Goal: Navigation & Orientation: Find specific page/section

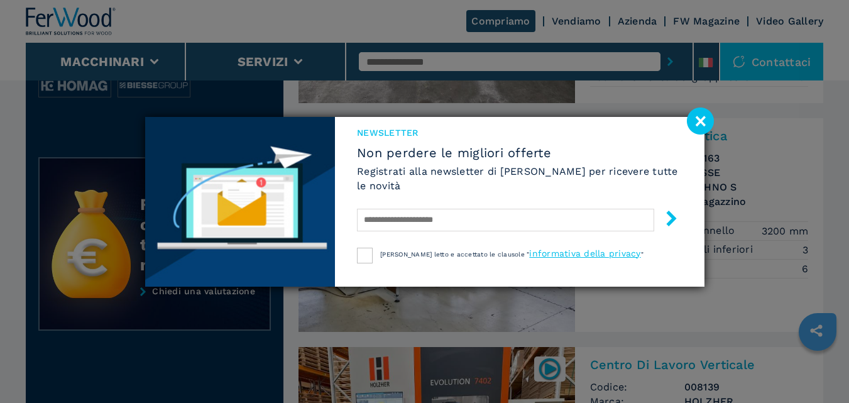
scroll to position [513, 0]
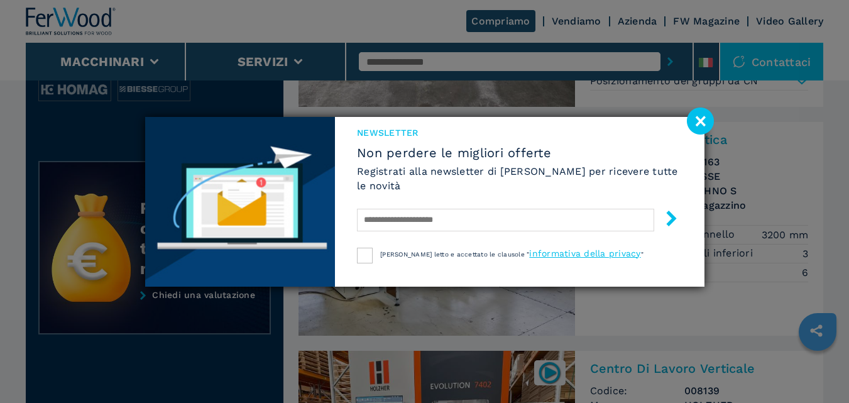
click at [702, 119] on image at bounding box center [700, 120] width 27 height 27
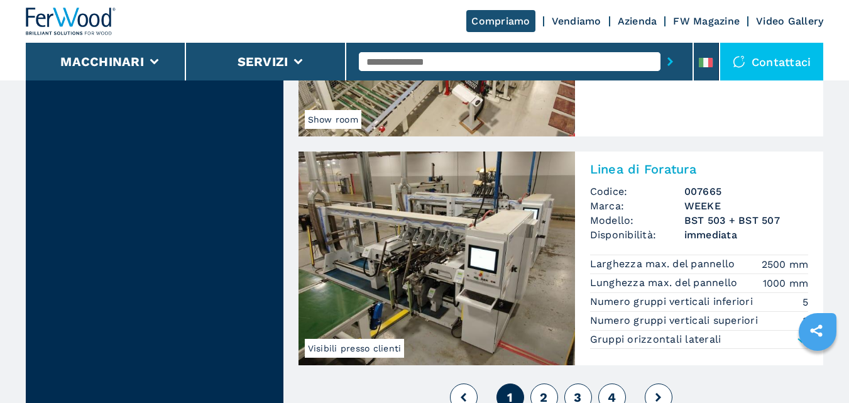
scroll to position [2829, 0]
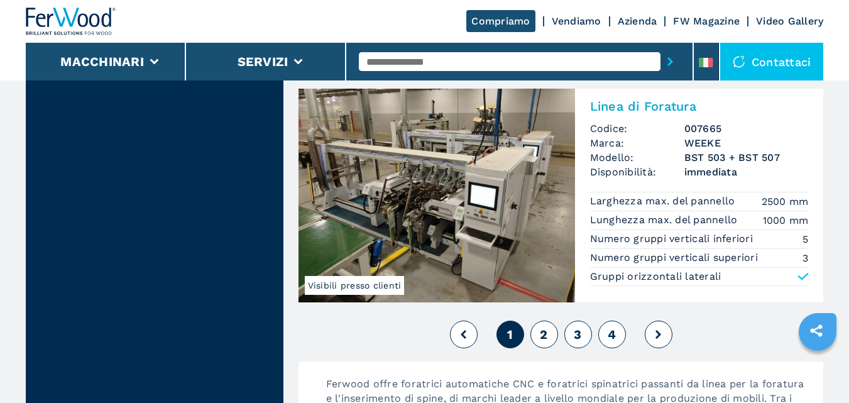
click at [548, 334] on span "2" at bounding box center [544, 334] width 8 height 15
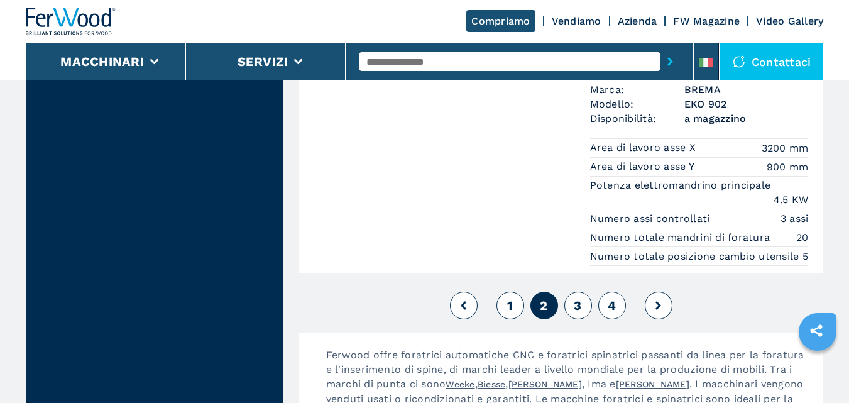
scroll to position [3017, 0]
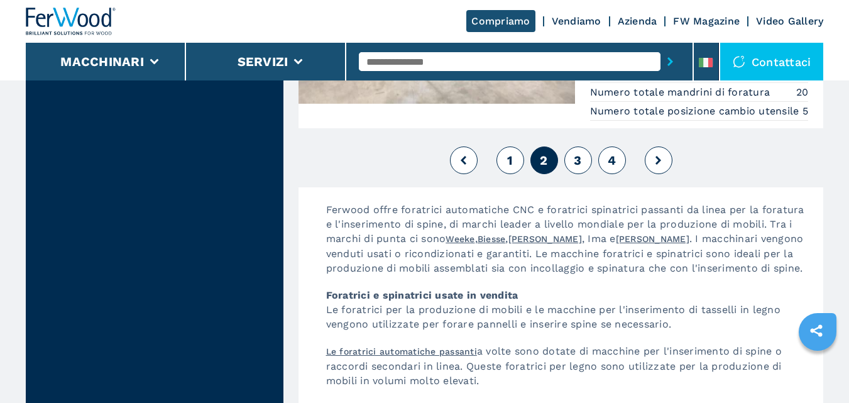
click at [578, 153] on span "3" at bounding box center [578, 160] width 8 height 15
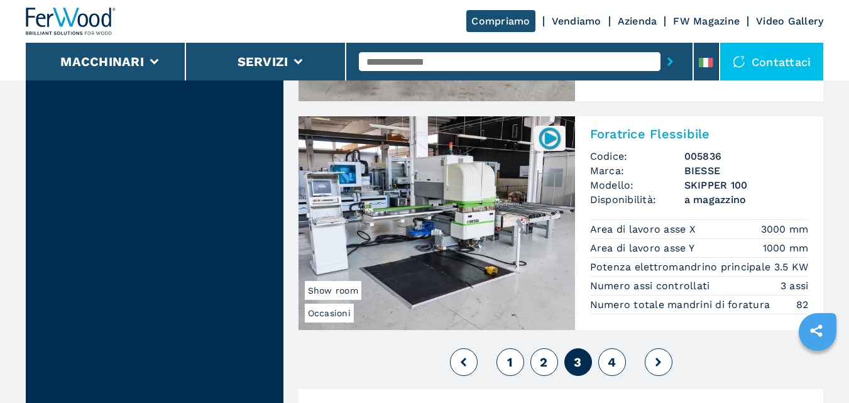
scroll to position [2829, 0]
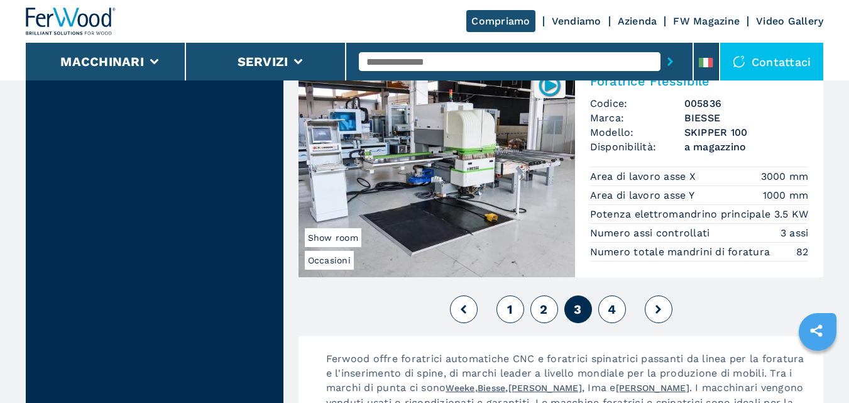
click at [609, 307] on span "4" at bounding box center [612, 309] width 8 height 15
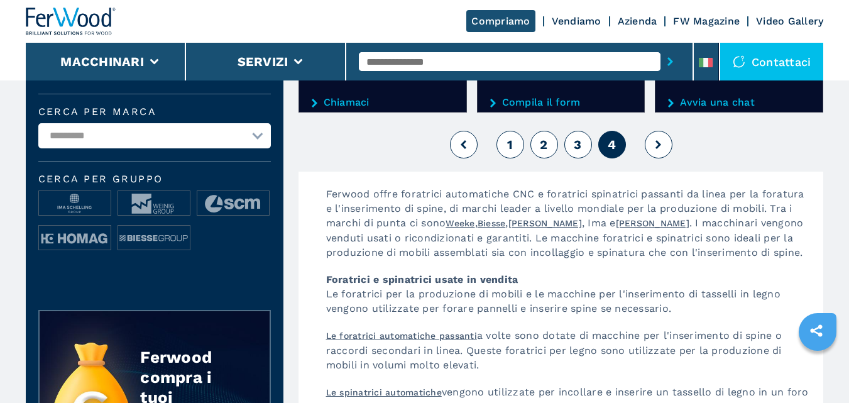
scroll to position [377, 0]
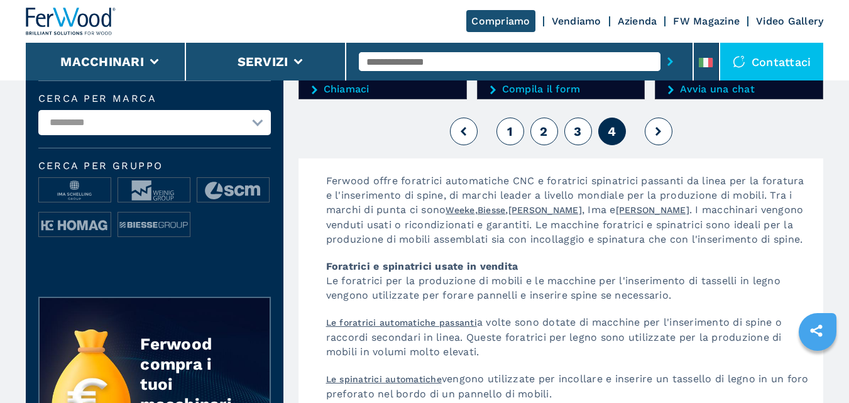
click at [545, 124] on span "2" at bounding box center [544, 131] width 8 height 15
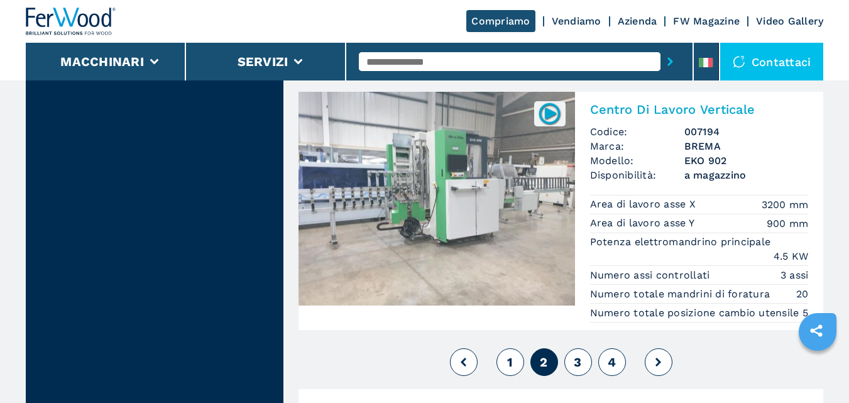
scroll to position [2954, 0]
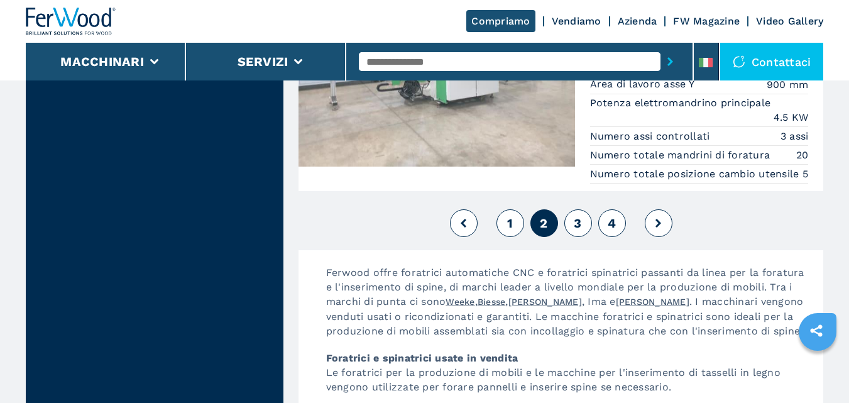
click at [512, 214] on button "1" at bounding box center [511, 223] width 28 height 28
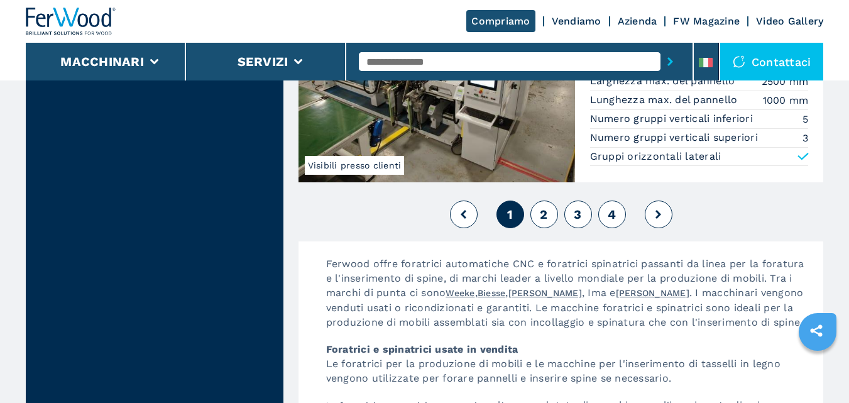
scroll to position [2954, 0]
